Goal: Task Accomplishment & Management: Complete application form

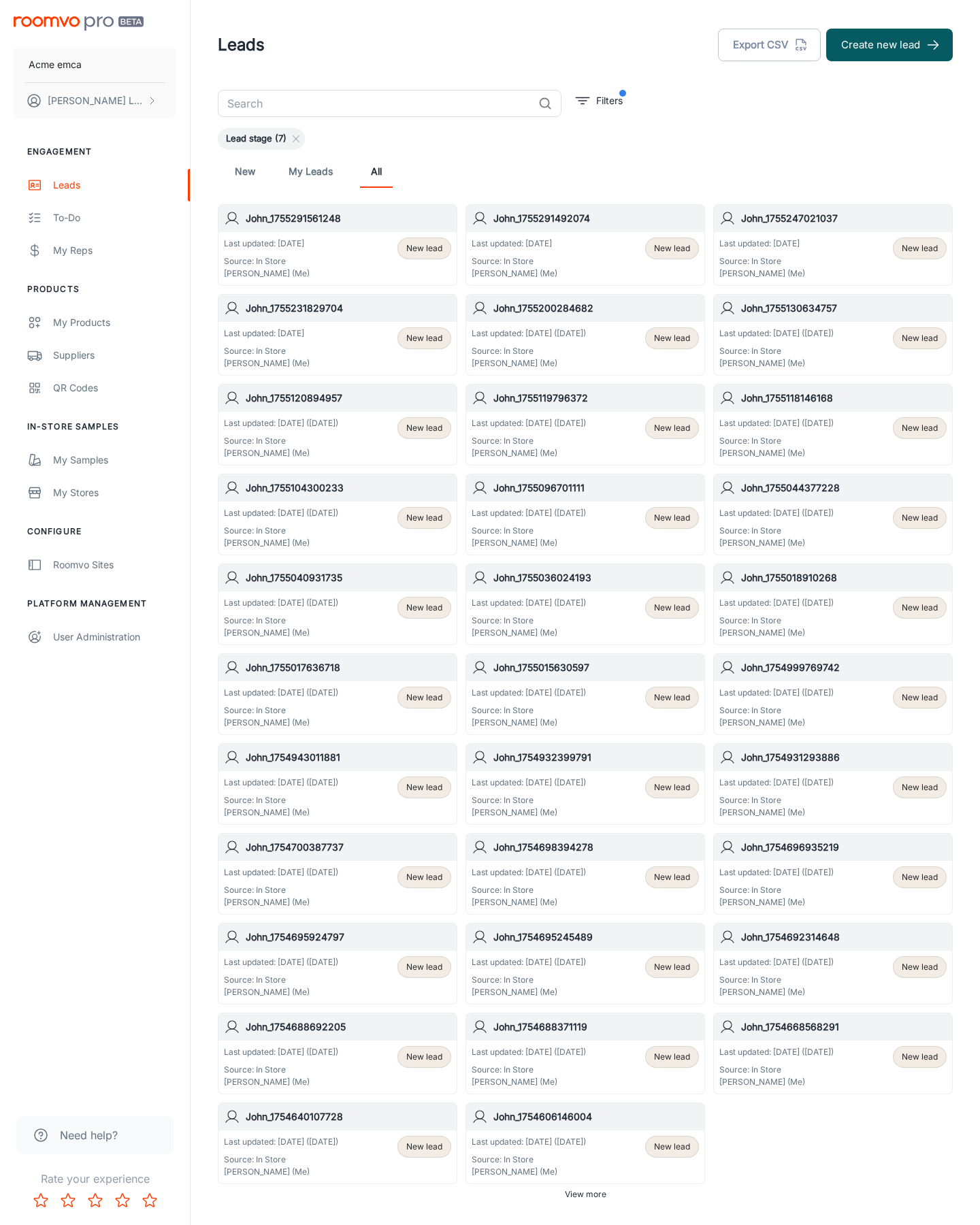
click at [889, 45] on button "Create new lead" at bounding box center [890, 45] width 127 height 32
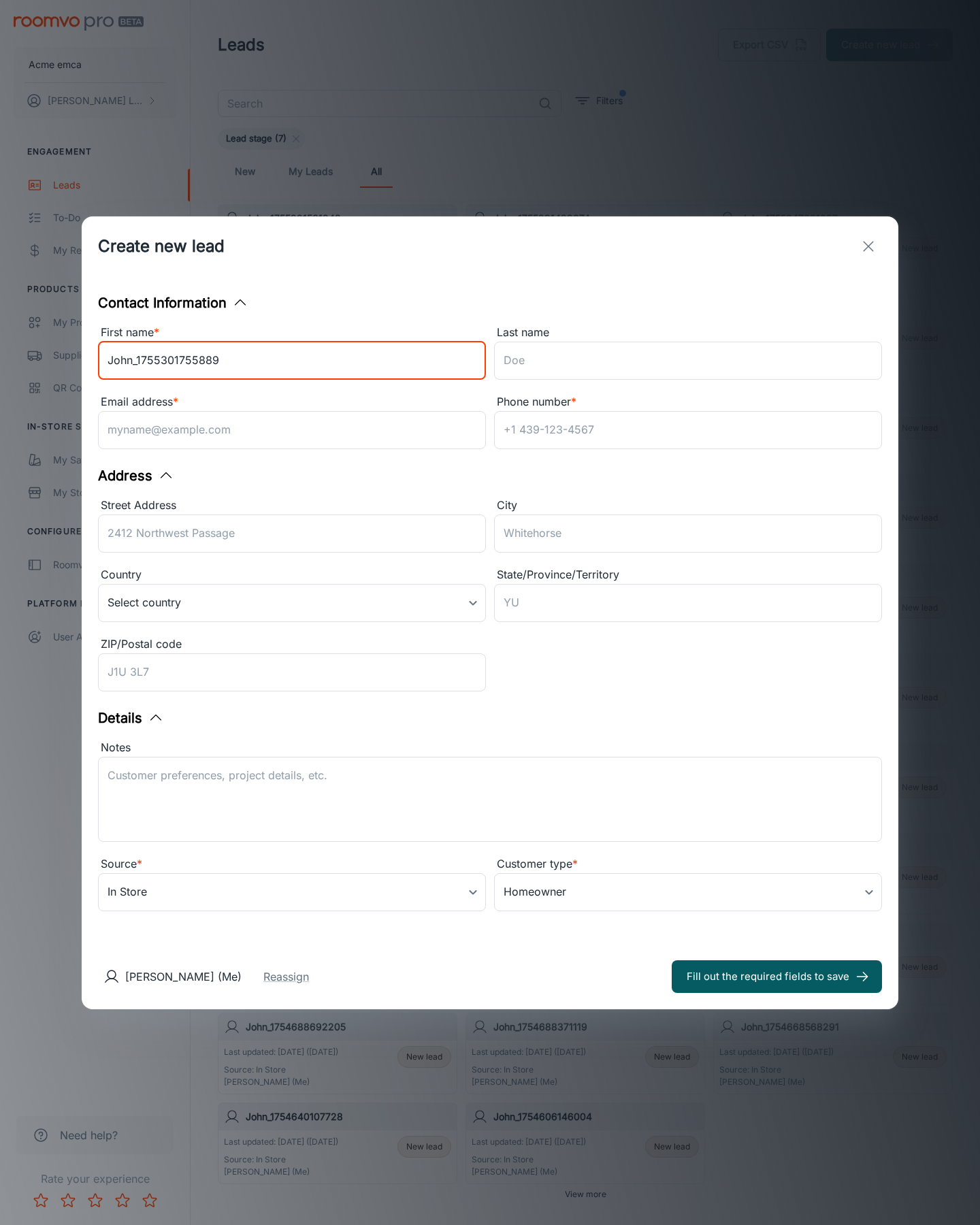
type input "John_1755301755889"
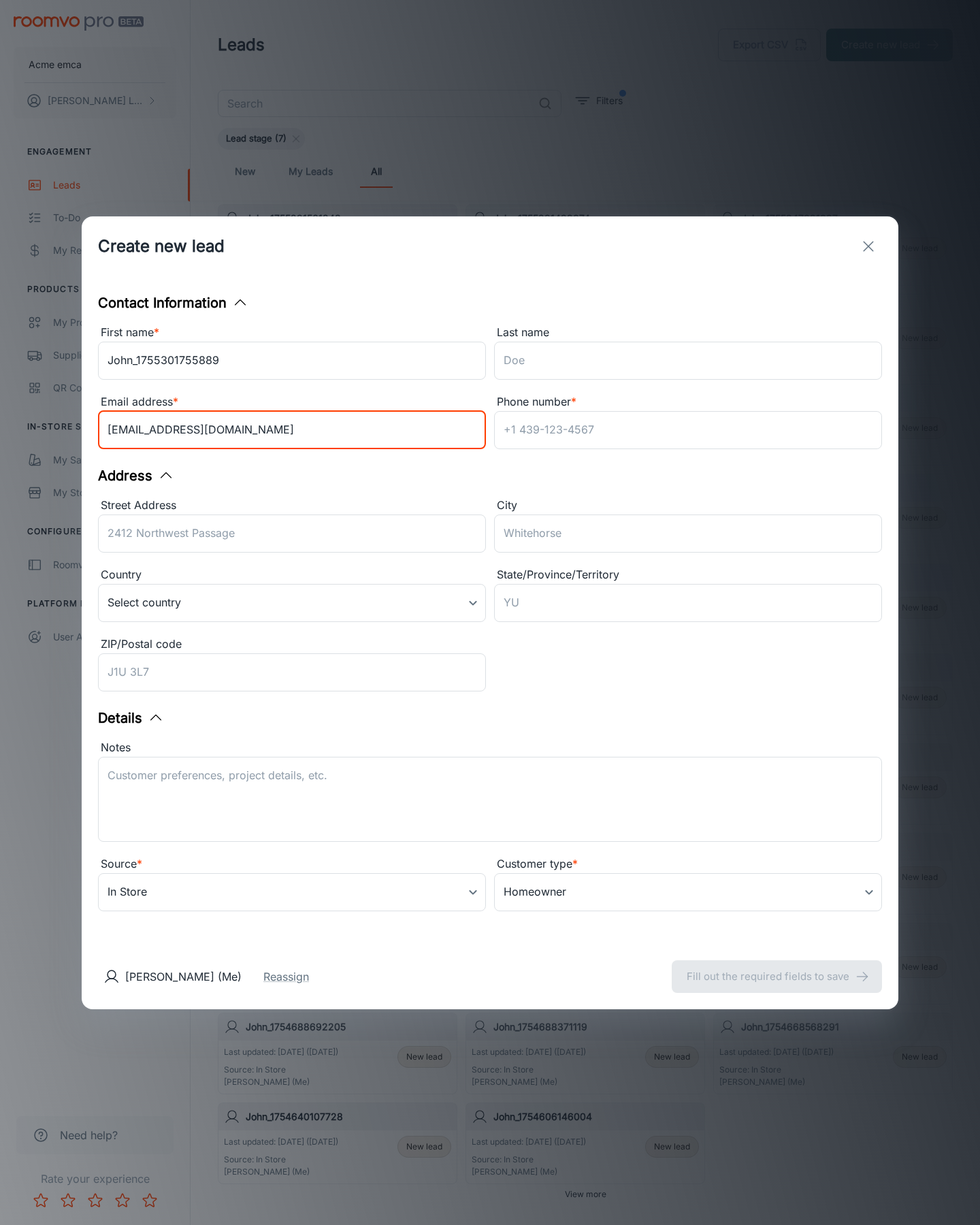
type input "[EMAIL_ADDRESS][DOMAIN_NAME]"
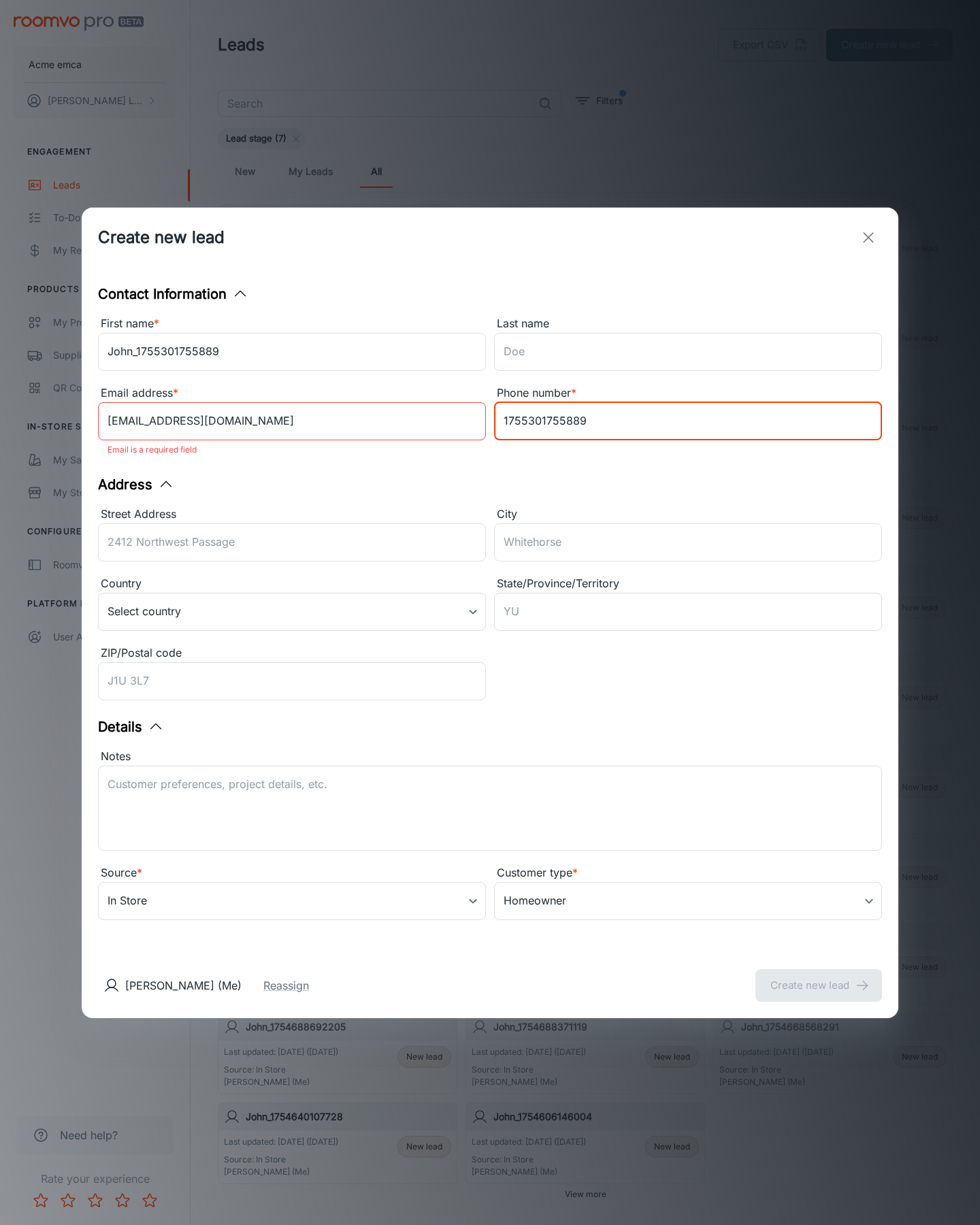
type input "1755301755889"
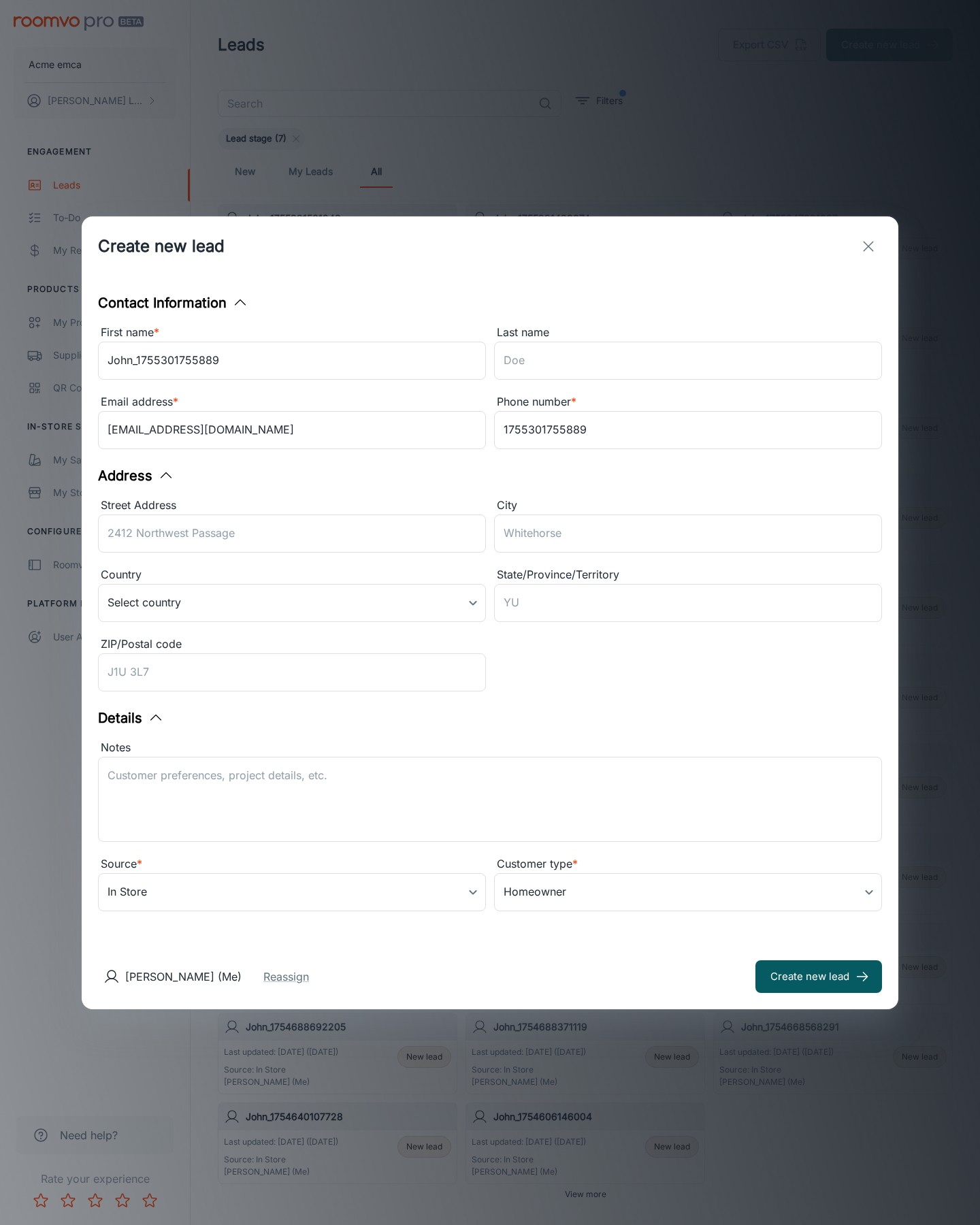
click at [819, 976] on button "Create new lead" at bounding box center [819, 976] width 127 height 32
